Goal: Task Accomplishment & Management: Use online tool/utility

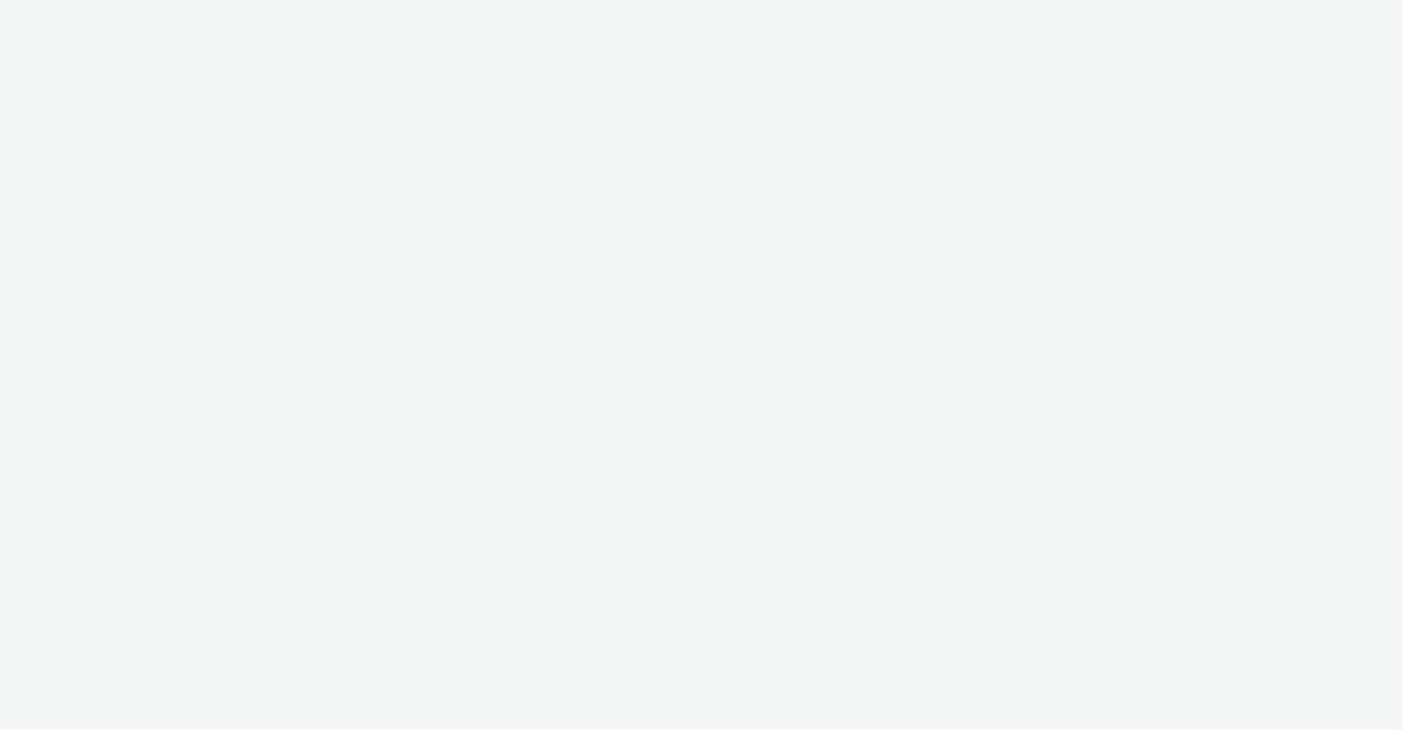
select select "2fc77e36-bb93-4aa3-9dff-dcb08e02eac6"
select select "2405a9d4-3350-4458-8d06-44f78962fa76"
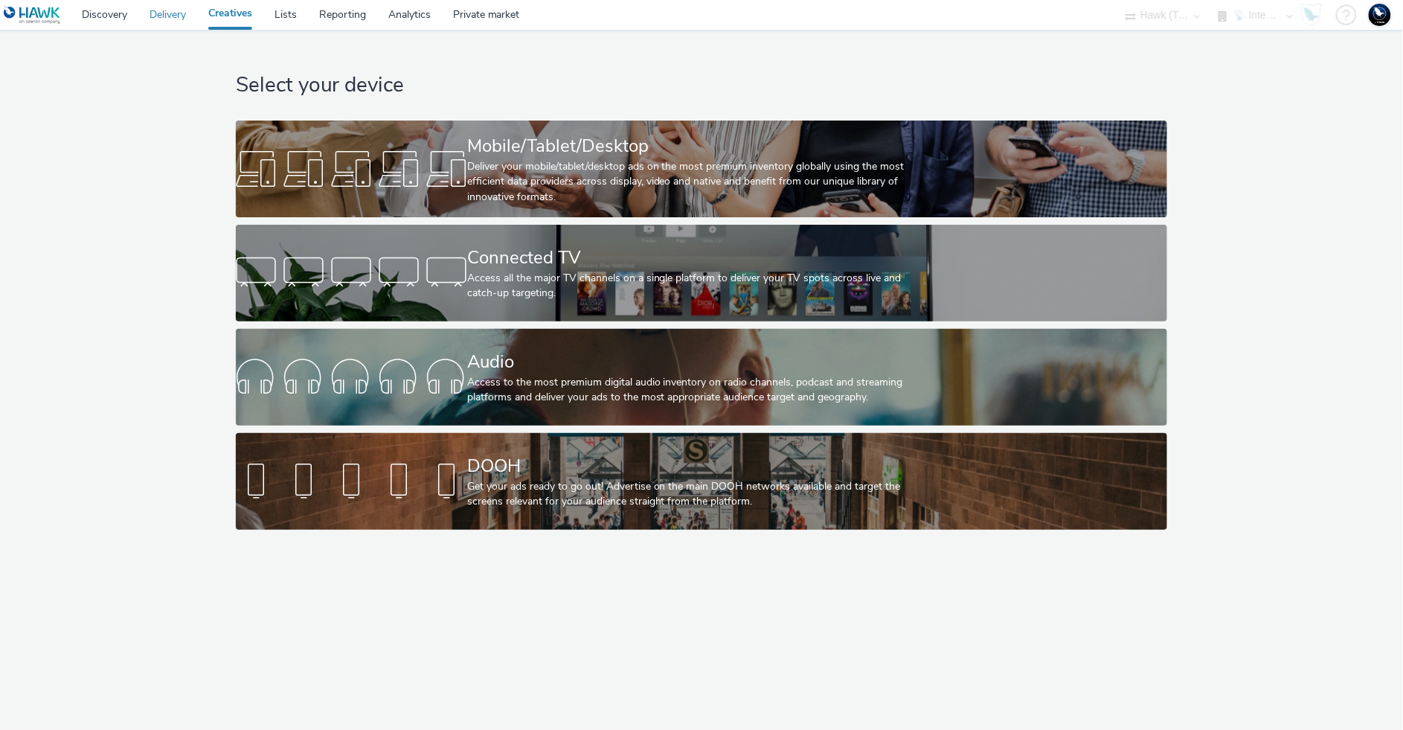
click at [174, 16] on link "Delivery" at bounding box center [167, 15] width 59 height 30
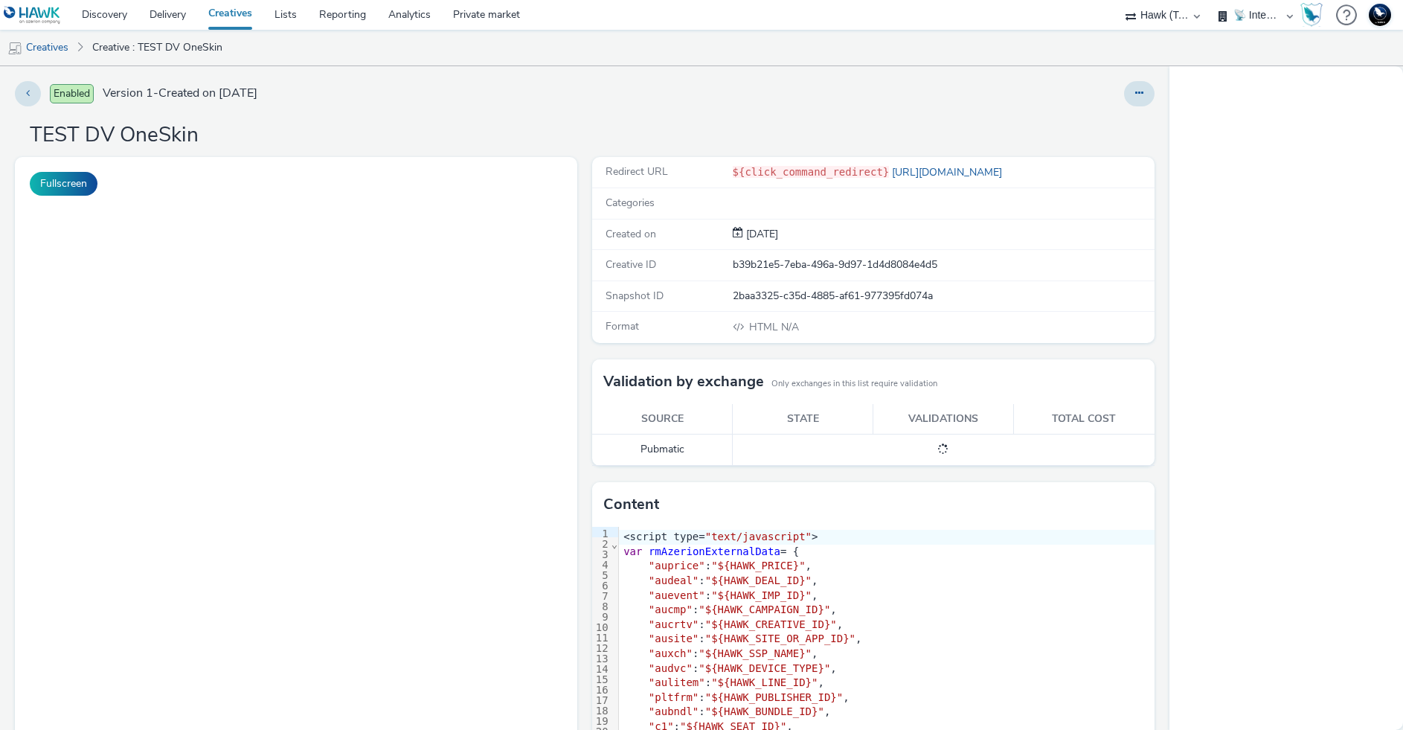
select select "2fc77e36-bb93-4aa3-9dff-dcb08e02eac6"
select select "2405a9d4-3350-4458-8d06-44f78962fa76"
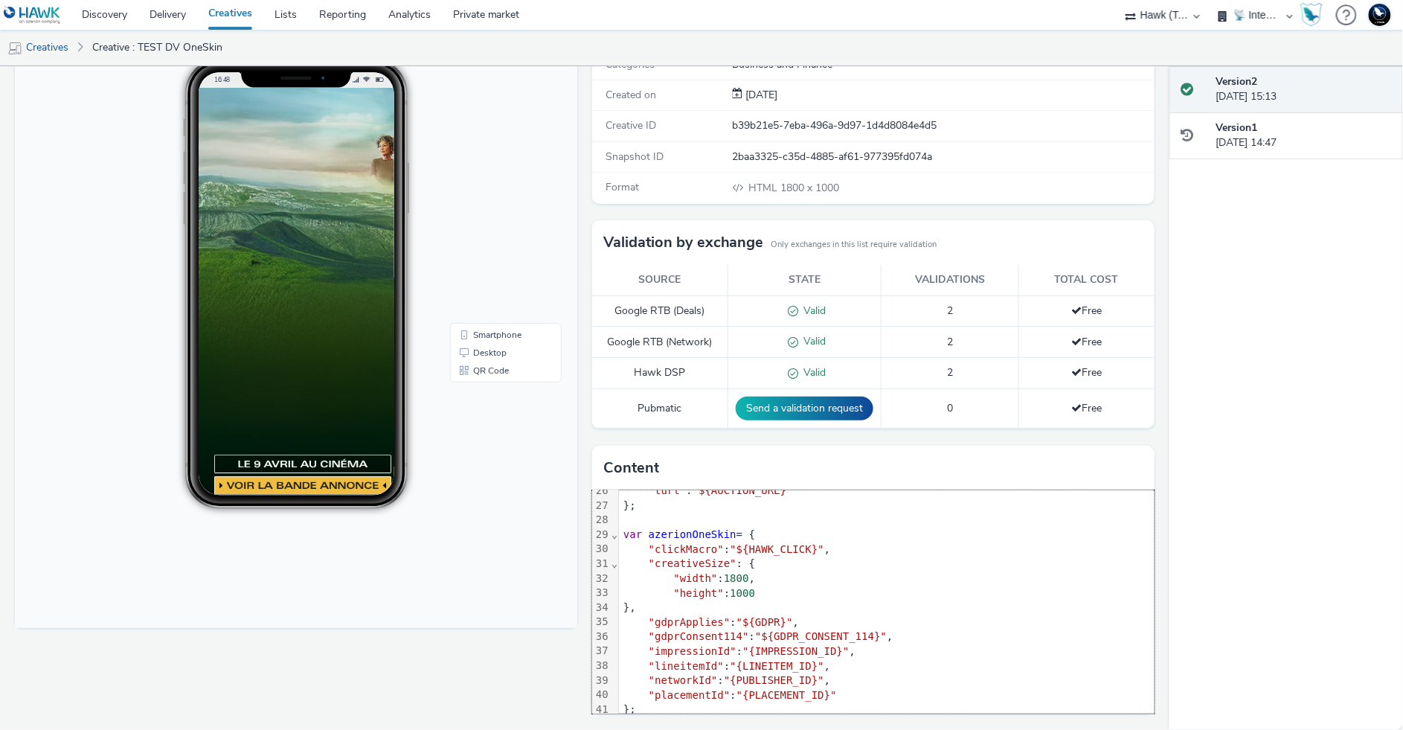
scroll to position [436, 0]
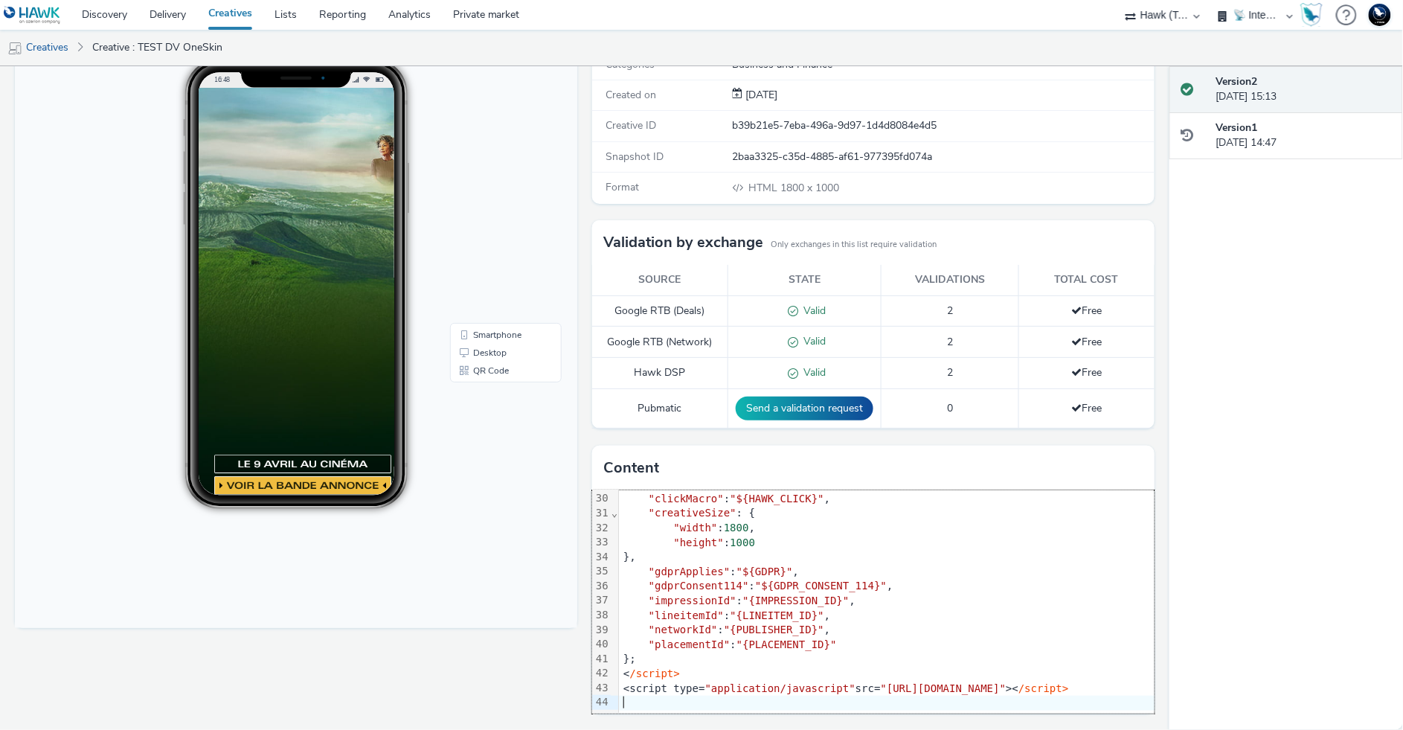
click at [888, 550] on div "}," at bounding box center [1089, 557] width 940 height 15
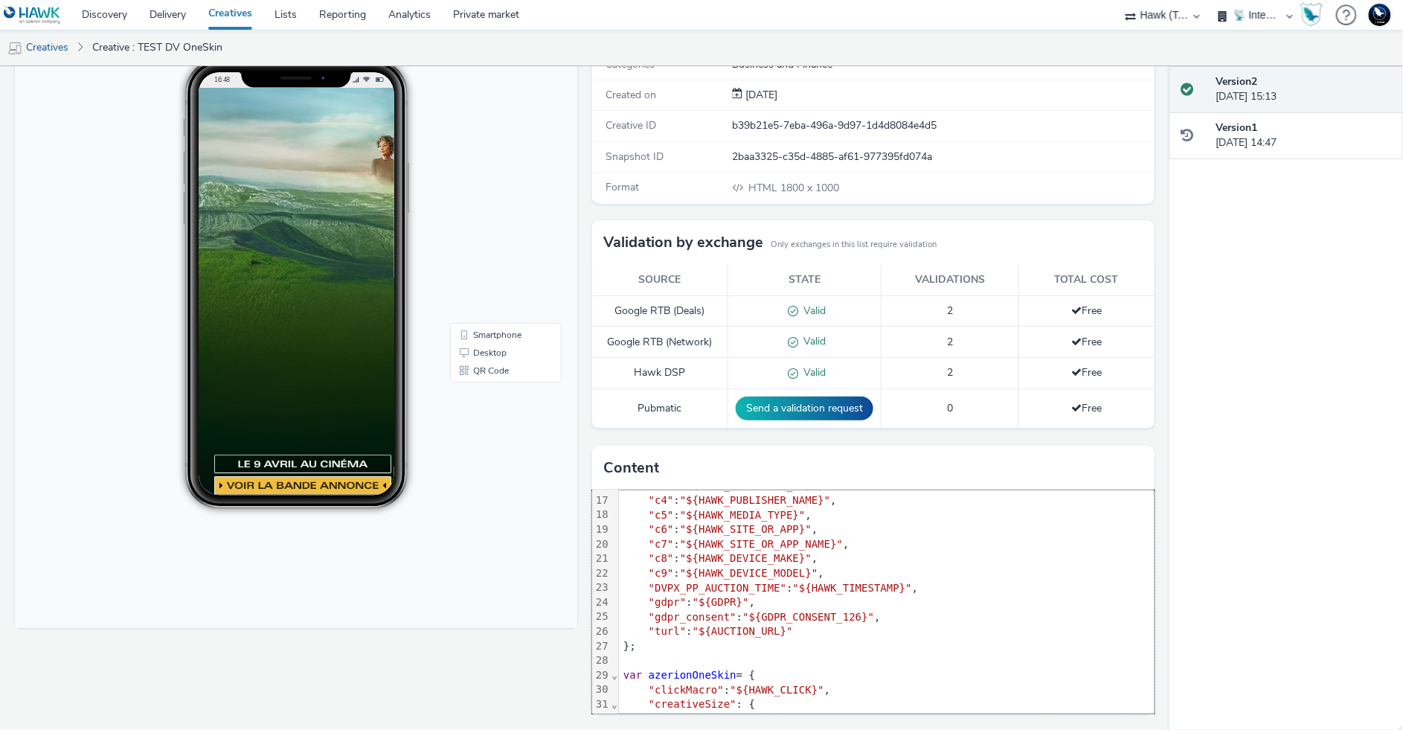
scroll to position [0, 0]
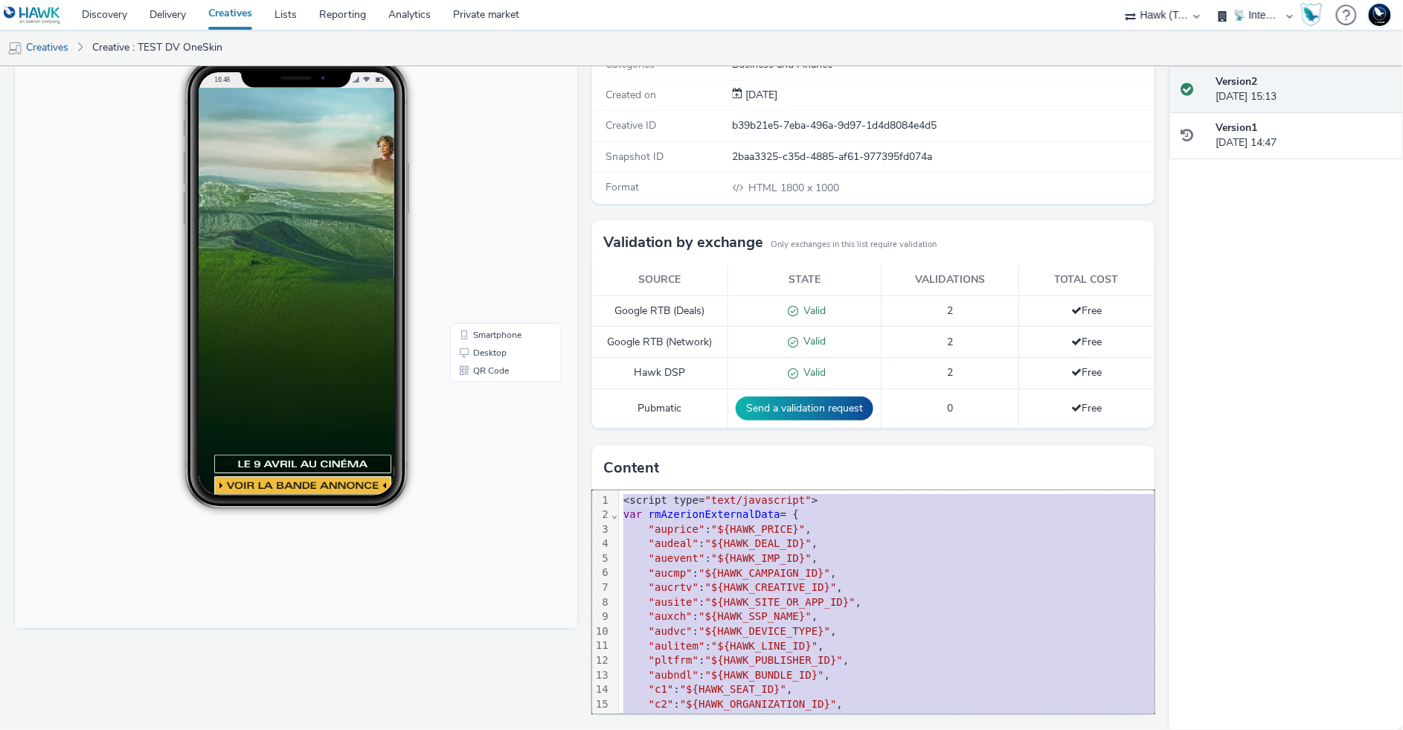
copy div "<script type= "text/javascript" > var rmAzerionExternalData = { "auprice" : "${…"
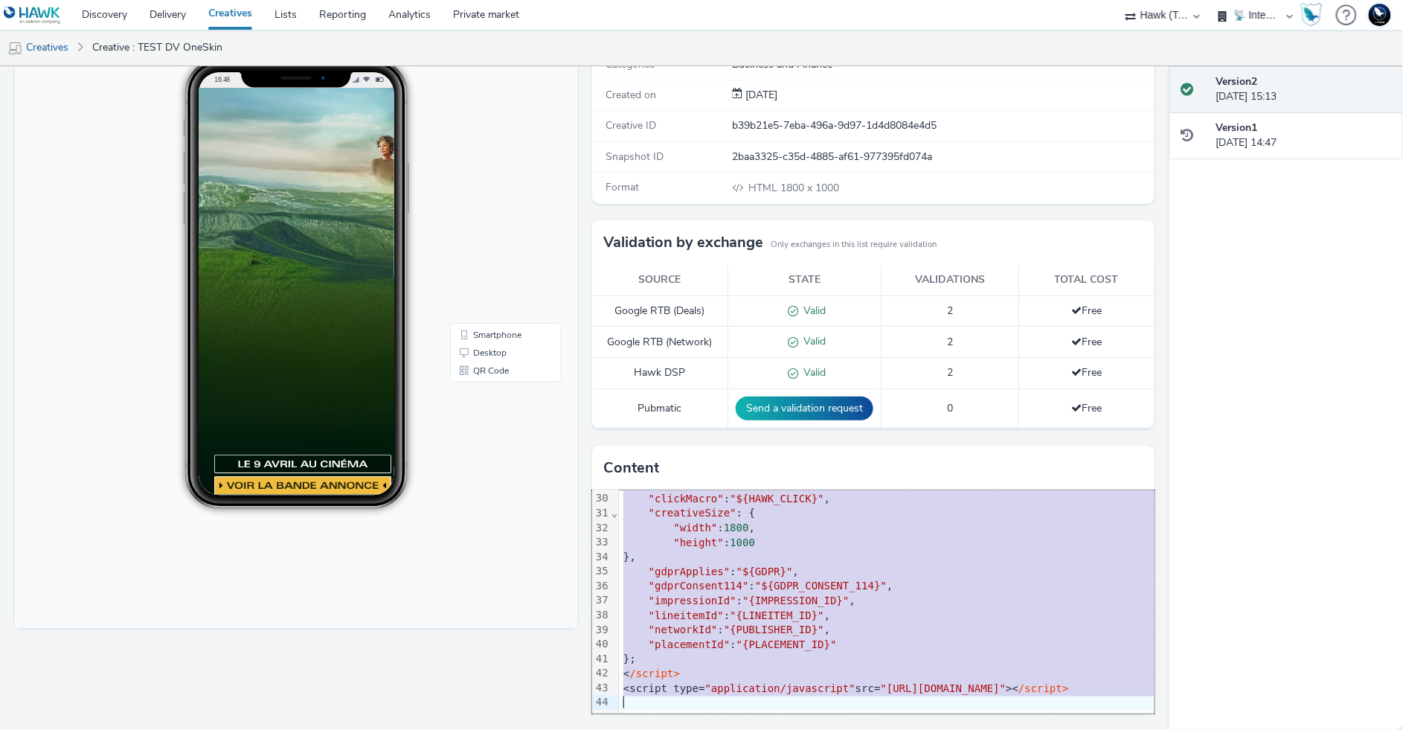
click at [919, 666] on div "< /script>" at bounding box center [1089, 673] width 940 height 15
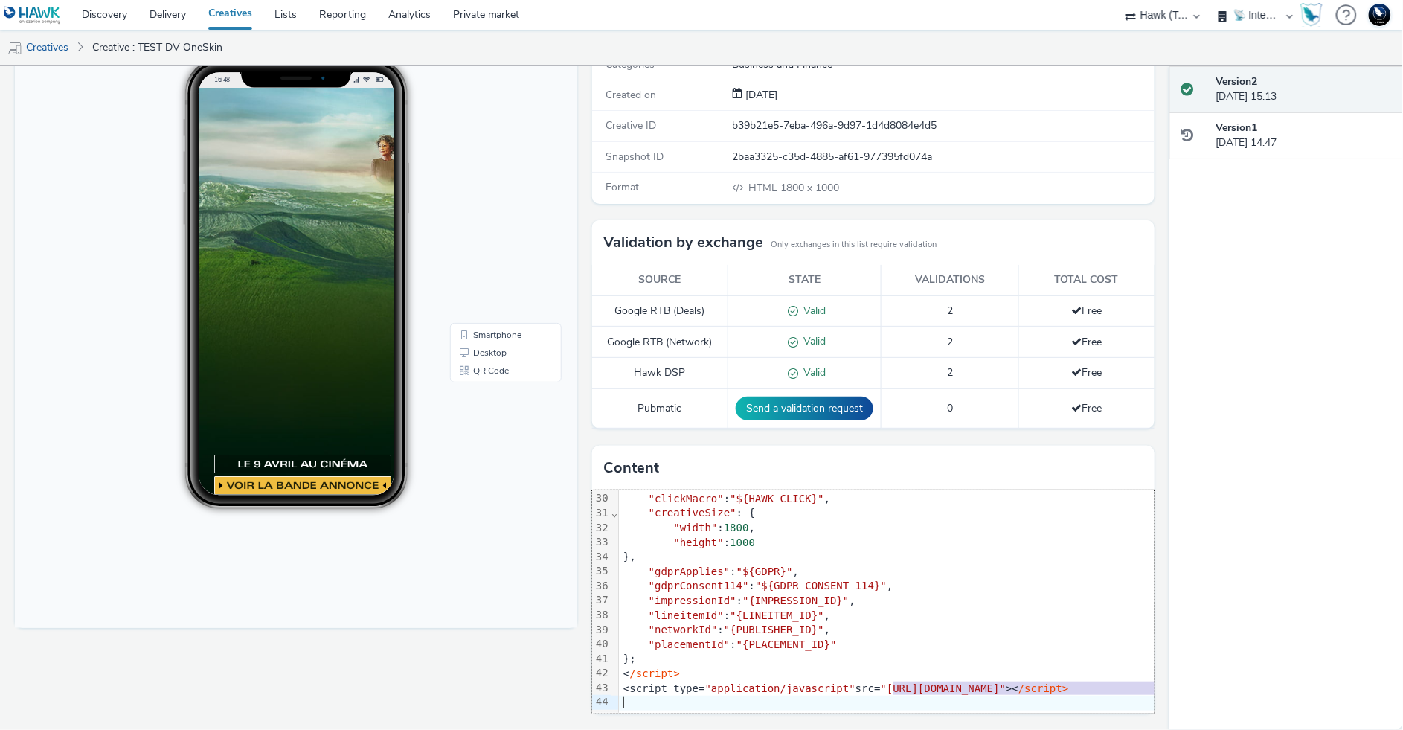
drag, startPoint x: 887, startPoint y: 679, endPoint x: 898, endPoint y: 701, distance: 24.9
click at [898, 701] on div "99 1 2 3 4 5 6 7 8 9 10 11 12 13 14 15 16 17 18 19 20 21 22 23 24 25 26 27 28 2…" at bounding box center [873, 601] width 562 height 223
copy div "[URL][DOMAIN_NAME]" >< /script>"
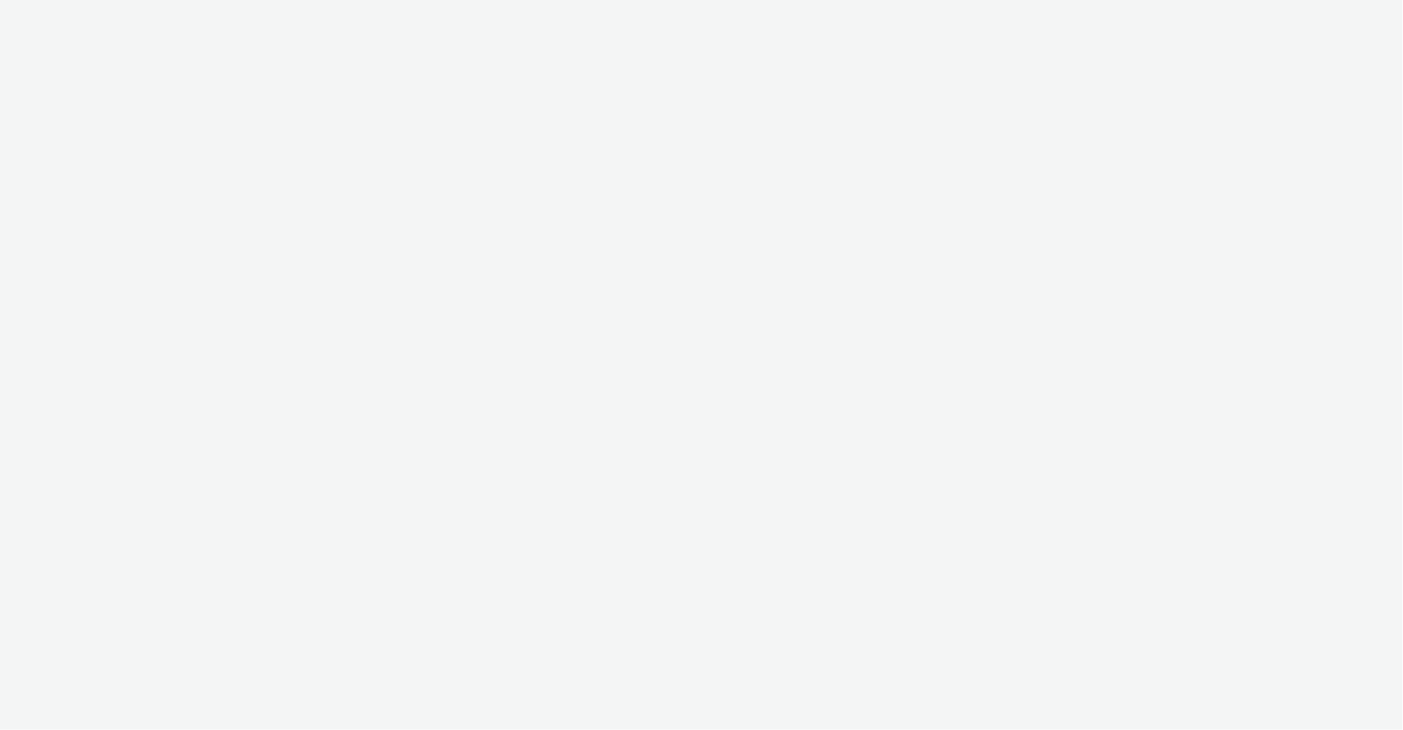
select select "2fc77e36-bb93-4aa3-9dff-dcb08e02eac6"
select select "2405a9d4-3350-4458-8d06-44f78962fa76"
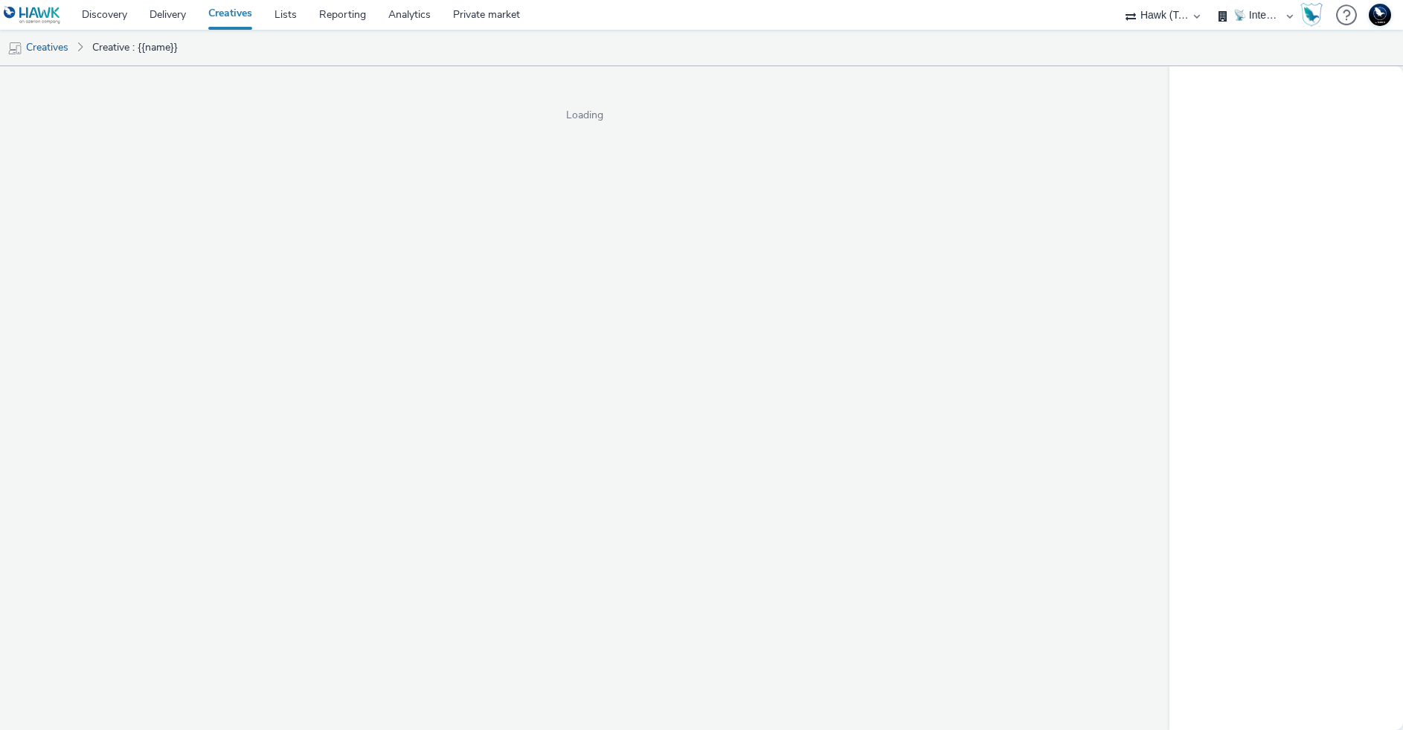
select select "2fc77e36-bb93-4aa3-9dff-dcb08e02eac6"
select select "2405a9d4-3350-4458-8d06-44f78962fa76"
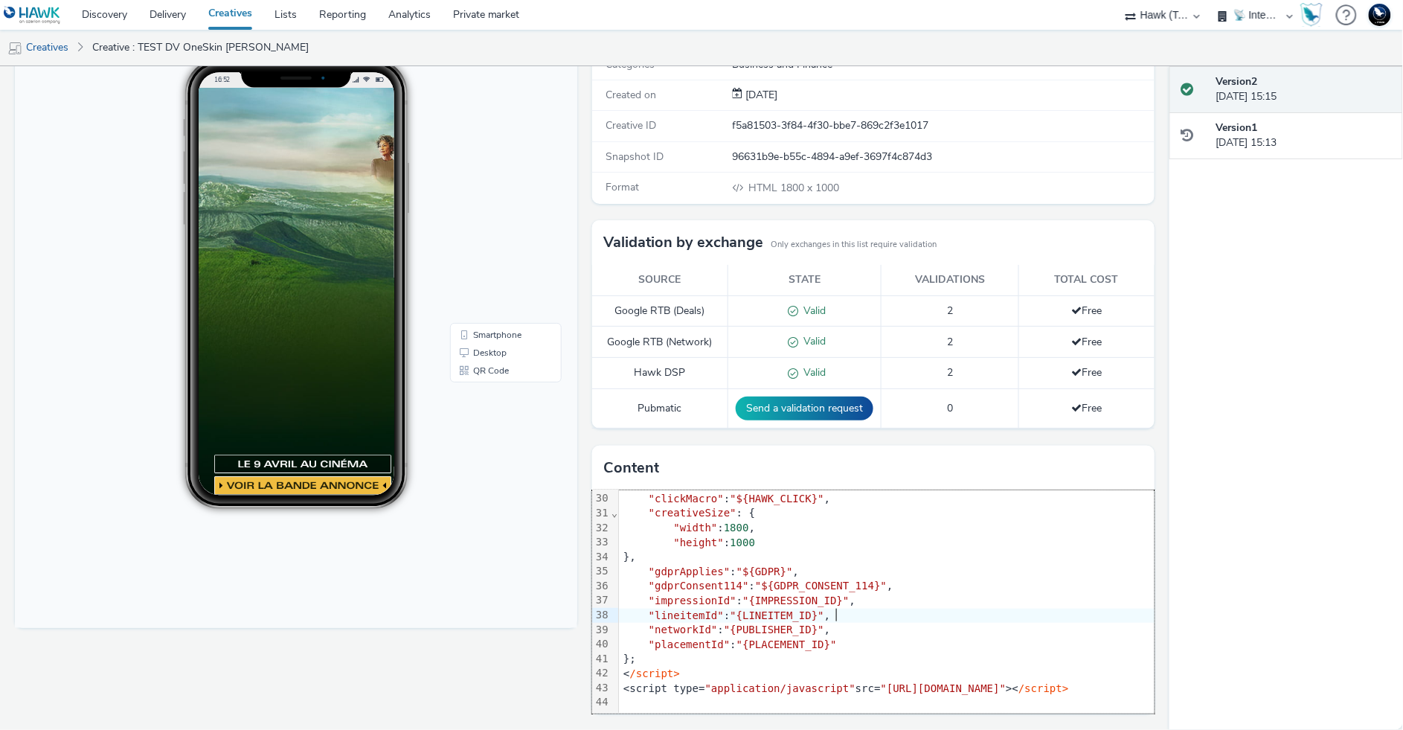
click at [846, 608] on div ""lineitemId" : "{LINEITEM_ID}" ," at bounding box center [1089, 615] width 940 height 15
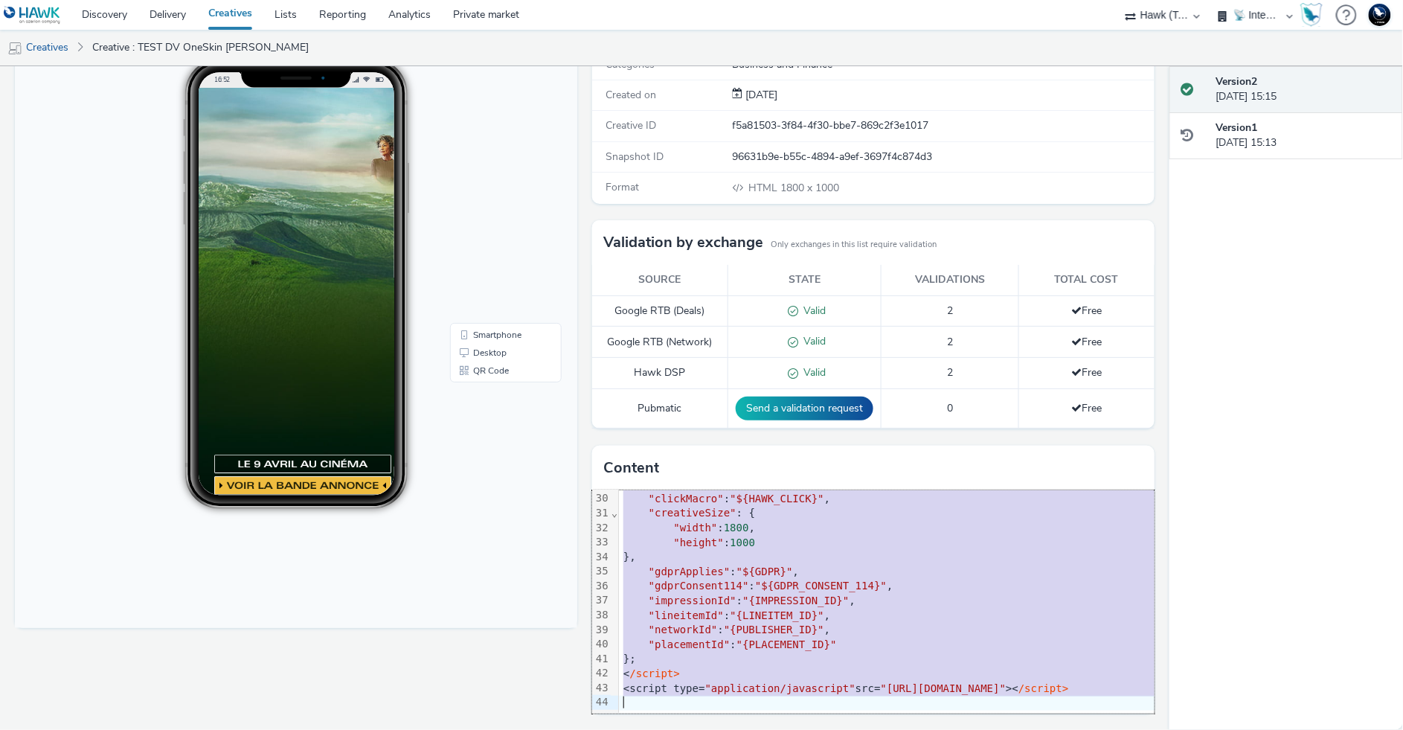
copy div "<script type= "text/javascript" > var rmAzerionExternalData = { "auprice" : "${…"
